Goal: Task Accomplishment & Management: Manage account settings

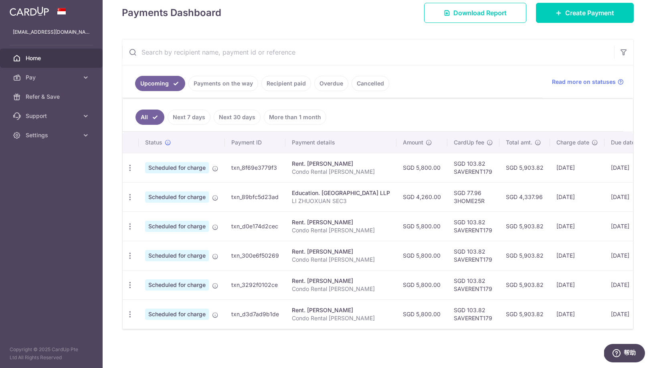
scroll to position [116, 0]
click at [233, 84] on link "Payments on the way" at bounding box center [224, 83] width 70 height 15
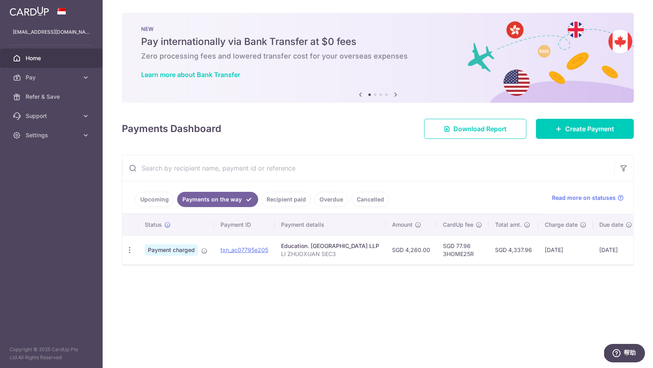
scroll to position [0, 0]
click at [32, 60] on span "Home" at bounding box center [52, 58] width 53 height 8
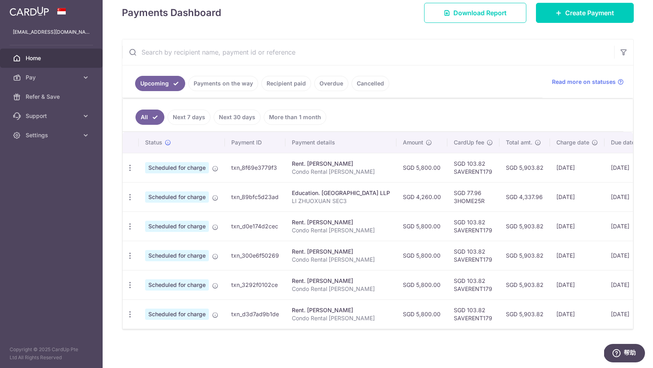
scroll to position [116, 0]
drag, startPoint x: 480, startPoint y: 193, endPoint x: 609, endPoint y: 199, distance: 129.7
click at [609, 199] on tr "Update payment Cancel payment Scheduled for charge txn_89bfc5d23ad Education. S…" at bounding box center [417, 196] width 589 height 29
click at [227, 184] on td "txn_89bfc5d23ad" at bounding box center [255, 196] width 61 height 29
drag, startPoint x: 293, startPoint y: 165, endPoint x: 358, endPoint y: 177, distance: 66.1
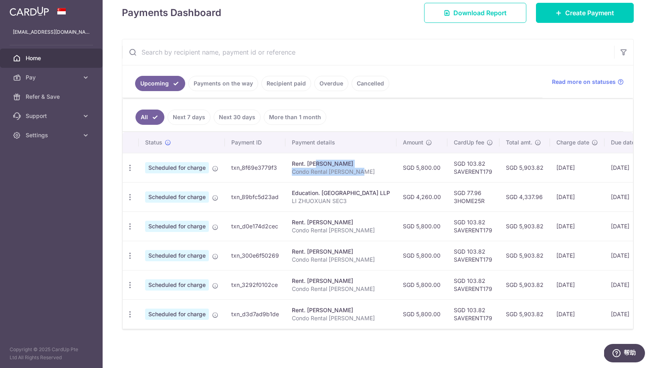
click at [358, 177] on td "Rent. ZHENG YUZONG Condo Rental Huang Xixi" at bounding box center [341, 167] width 111 height 29
click at [29, 58] on span "Home" at bounding box center [52, 58] width 53 height 8
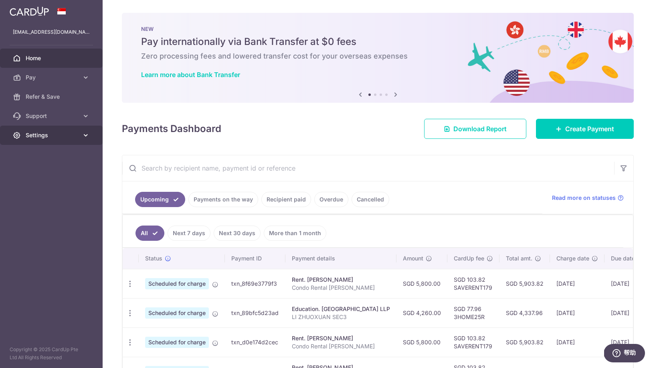
click at [86, 136] on icon at bounding box center [86, 135] width 8 height 8
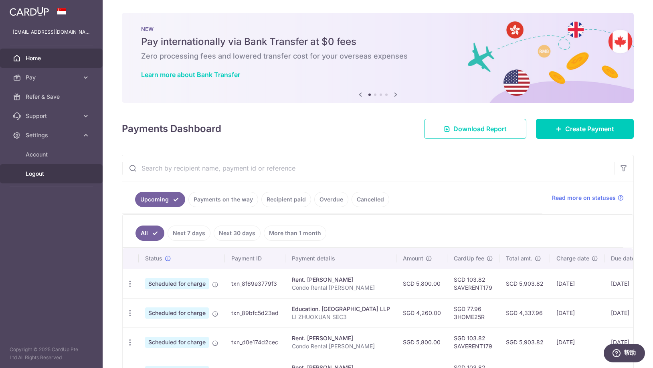
click at [38, 172] on span "Logout" at bounding box center [52, 174] width 53 height 8
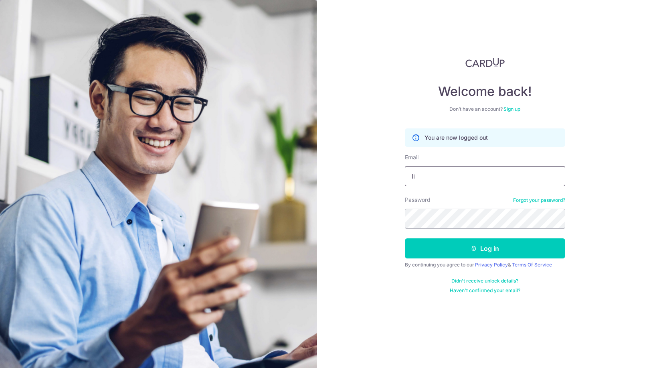
type input "[EMAIL_ADDRESS][DOMAIN_NAME]"
click at [485, 248] on button "Log in" at bounding box center [485, 248] width 160 height 20
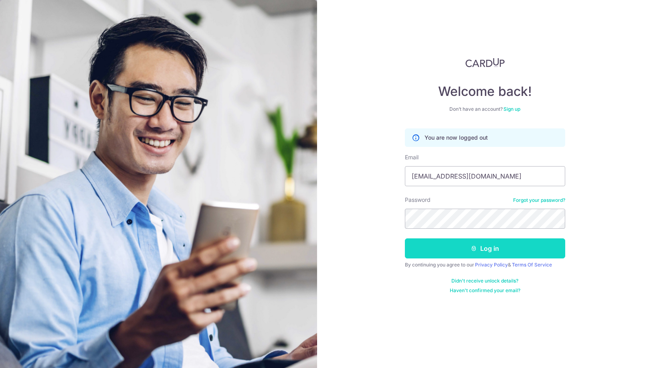
click at [511, 256] on button "Log in" at bounding box center [485, 248] width 160 height 20
click at [487, 249] on button "Log in" at bounding box center [485, 248] width 160 height 20
